Goal: Transaction & Acquisition: Purchase product/service

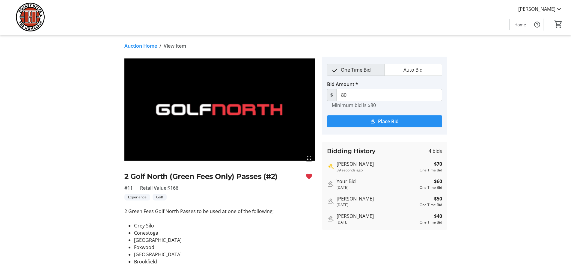
click at [377, 118] on span "submit" at bounding box center [384, 121] width 115 height 14
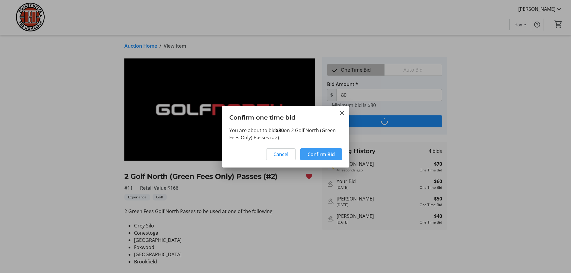
click at [321, 150] on span at bounding box center [321, 154] width 42 height 14
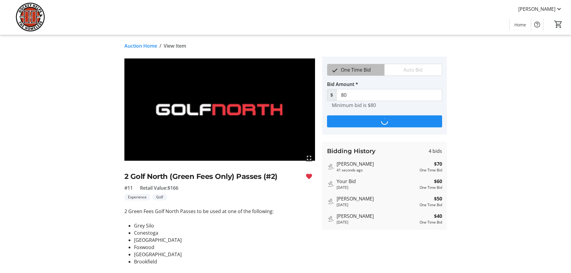
type input "90"
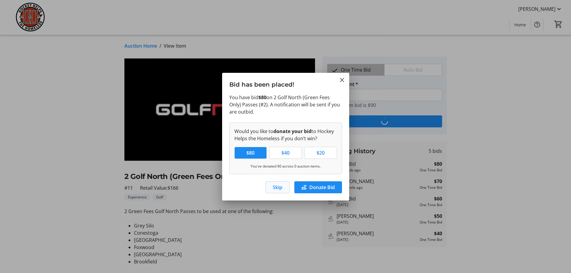
click at [271, 192] on span "button" at bounding box center [277, 187] width 23 height 14
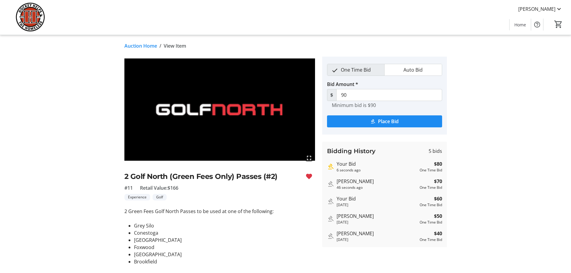
click at [153, 45] on link "Auction Home" at bounding box center [140, 45] width 33 height 7
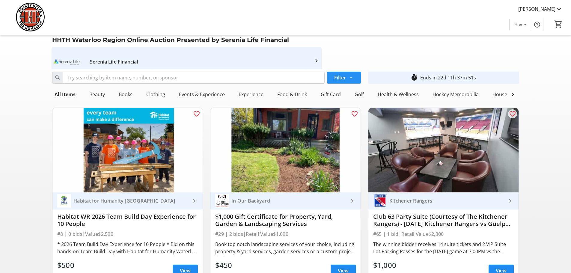
click at [348, 77] on mat-icon at bounding box center [350, 77] width 5 height 5
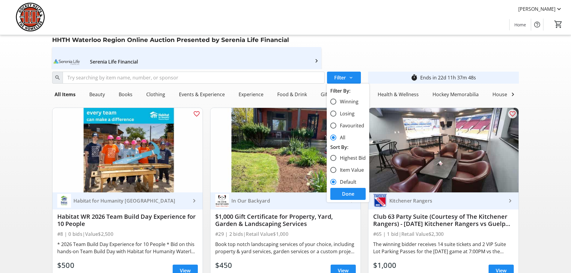
click at [348, 126] on label "Favourited" at bounding box center [350, 125] width 28 height 7
click at [336, 126] on input "Favourited" at bounding box center [333, 126] width 6 height 6
radio input "true"
click at [345, 194] on span "Done" at bounding box center [348, 193] width 12 height 7
